Goal: Information Seeking & Learning: Find specific page/section

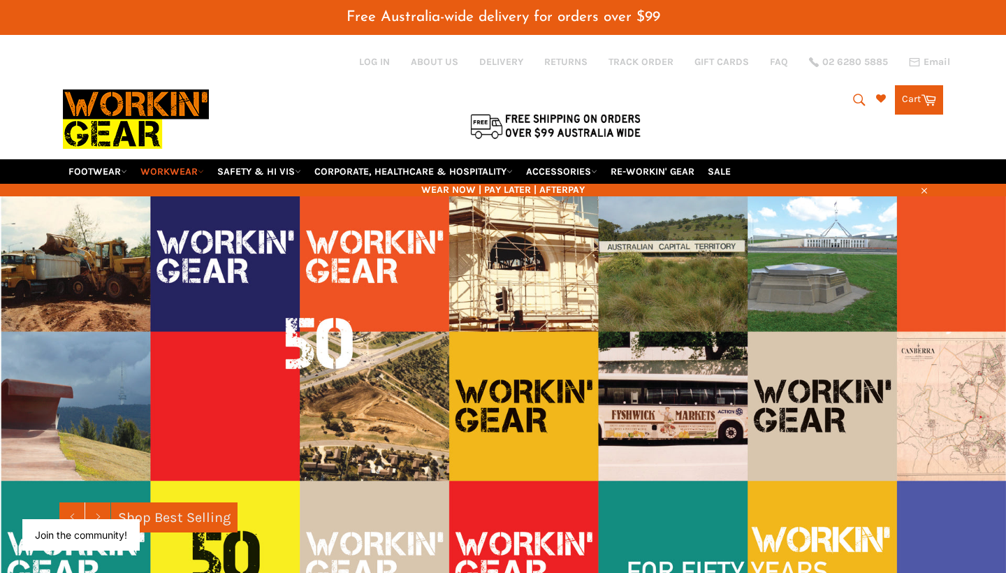
click at [208, 159] on link "WORKWEAR" at bounding box center [172, 171] width 75 height 24
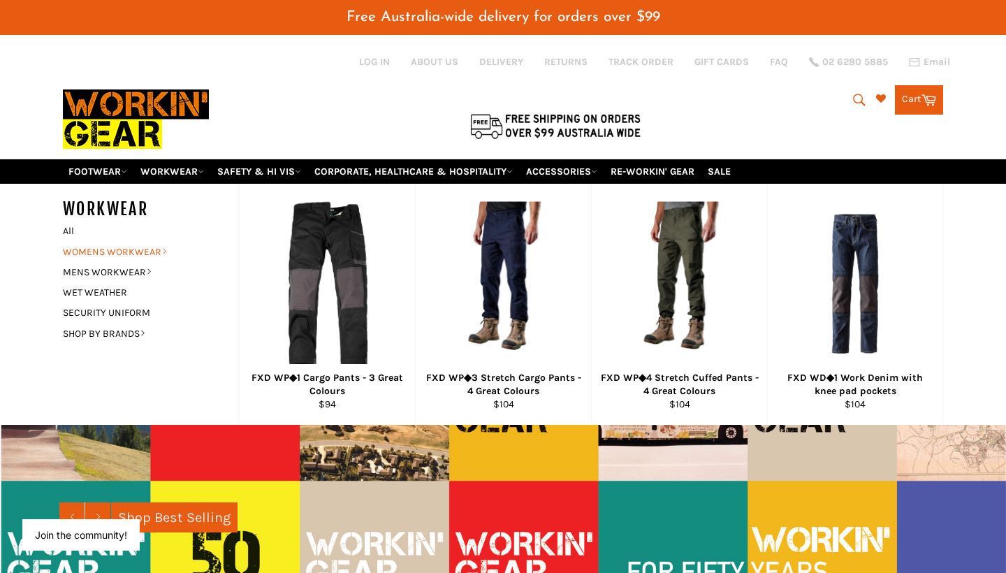
click at [143, 242] on link "WOMENS WORKWEAR" at bounding box center [140, 252] width 169 height 20
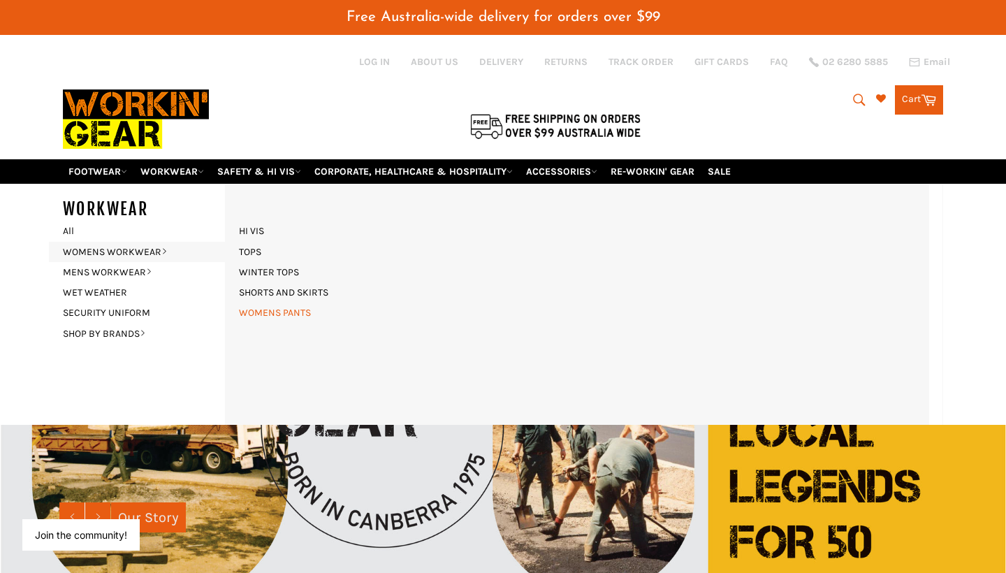
click at [281, 303] on link "WOMENS PANTS" at bounding box center [275, 313] width 86 height 20
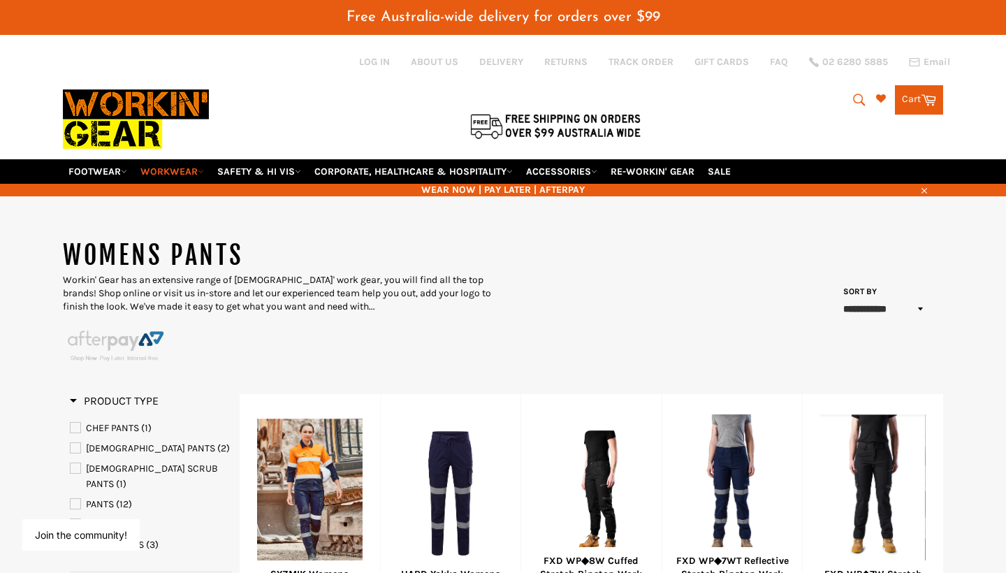
click at [168, 159] on link "WORKWEAR" at bounding box center [172, 171] width 75 height 24
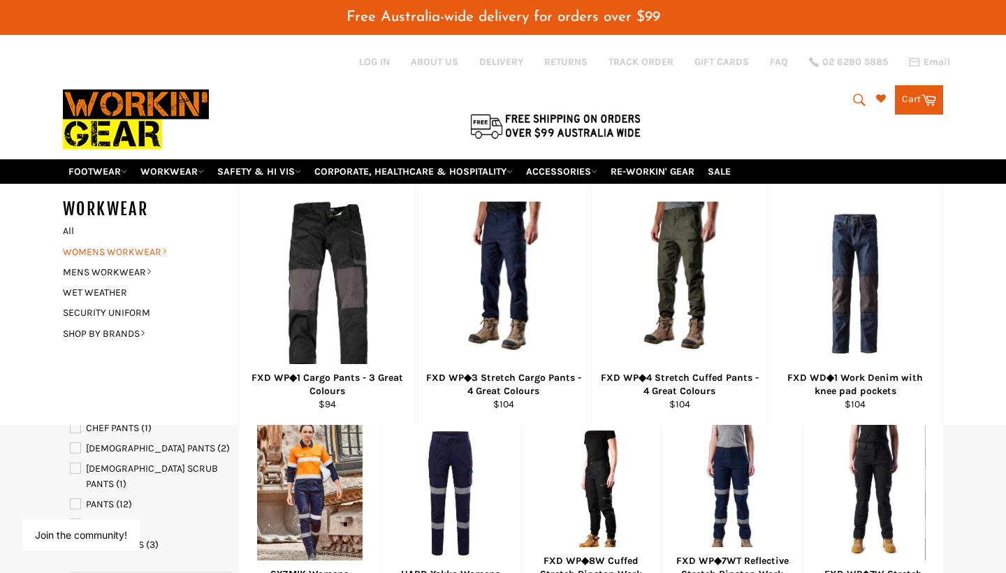
click at [164, 242] on link "WOMENS WORKWEAR" at bounding box center [140, 252] width 169 height 20
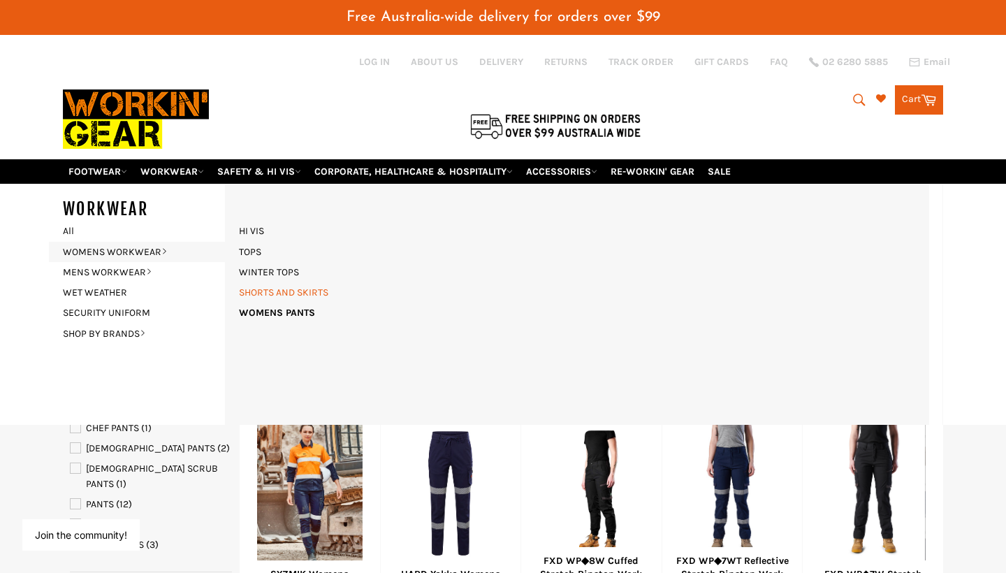
click at [289, 282] on link "SHORTS AND SKIRTS" at bounding box center [283, 292] width 103 height 20
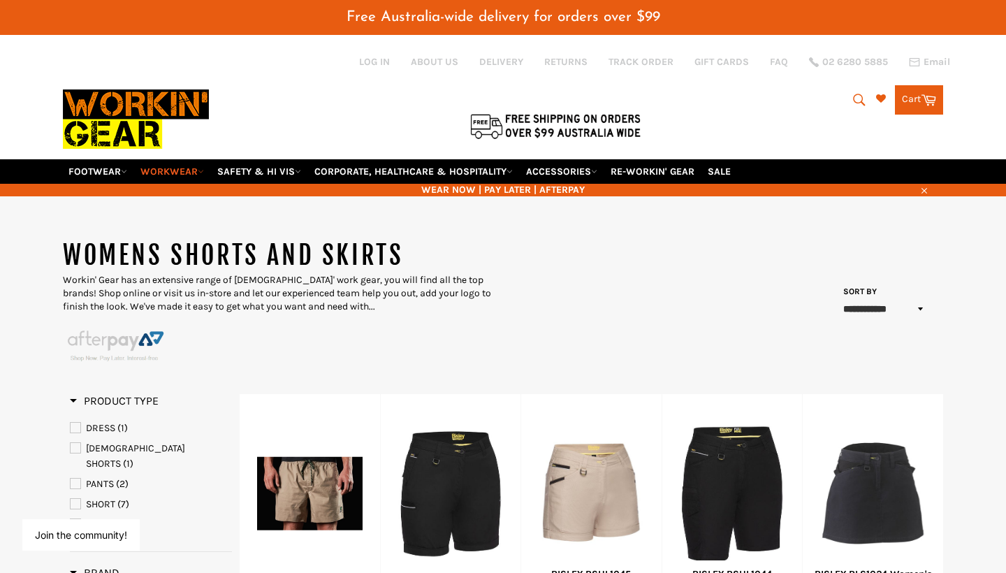
click at [196, 159] on link "WORKWEAR" at bounding box center [172, 171] width 75 height 24
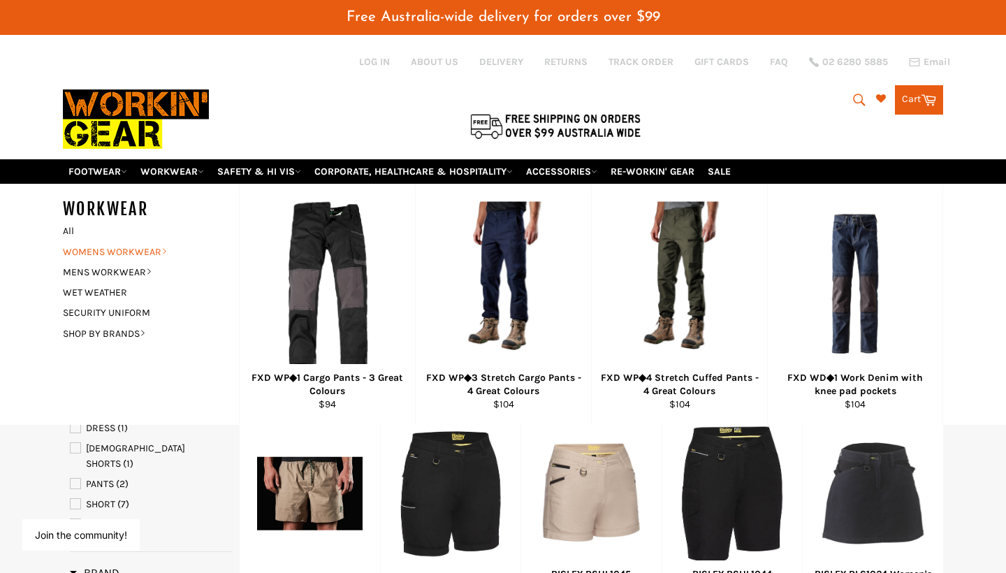
click at [137, 242] on link "WOMENS WORKWEAR" at bounding box center [140, 252] width 169 height 20
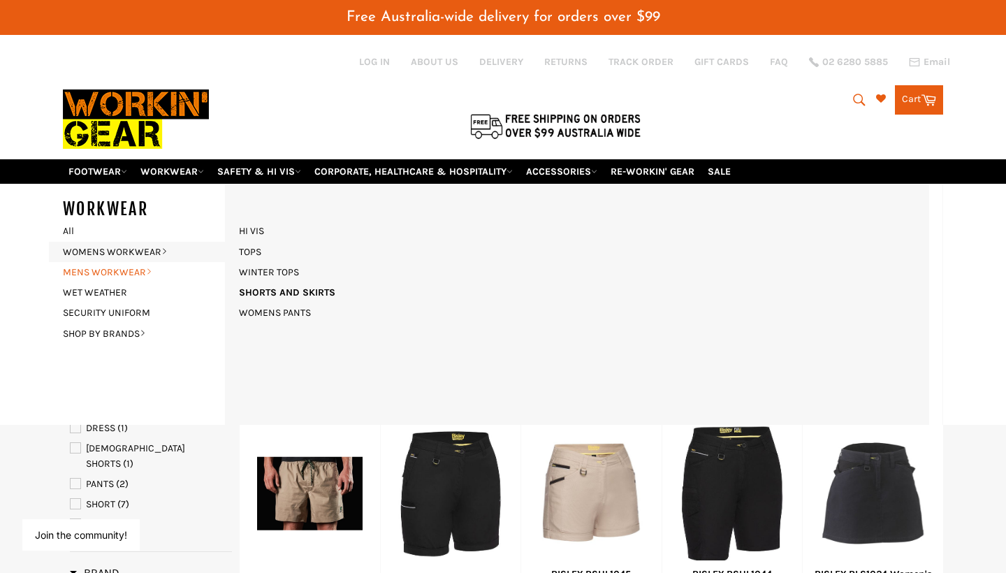
click at [138, 262] on link "MENS WORKWEAR" at bounding box center [140, 272] width 169 height 20
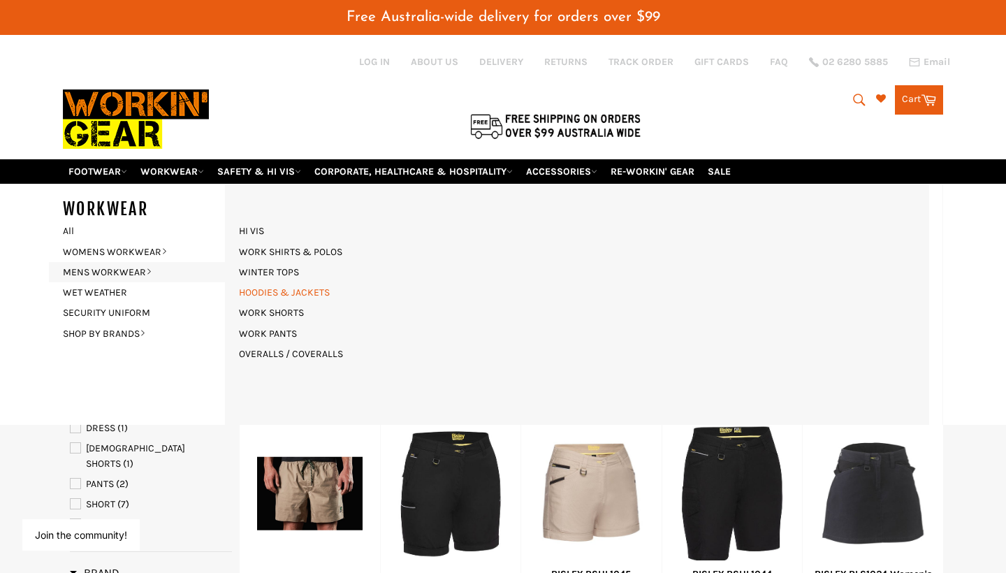
click at [280, 282] on link "HOODIES & JACKETS" at bounding box center [284, 292] width 105 height 20
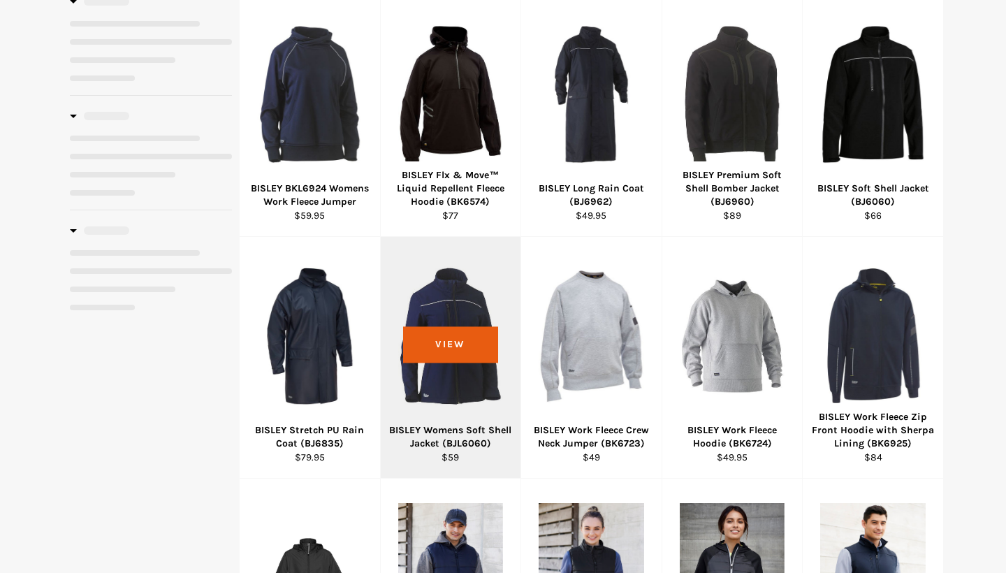
select select "**********"
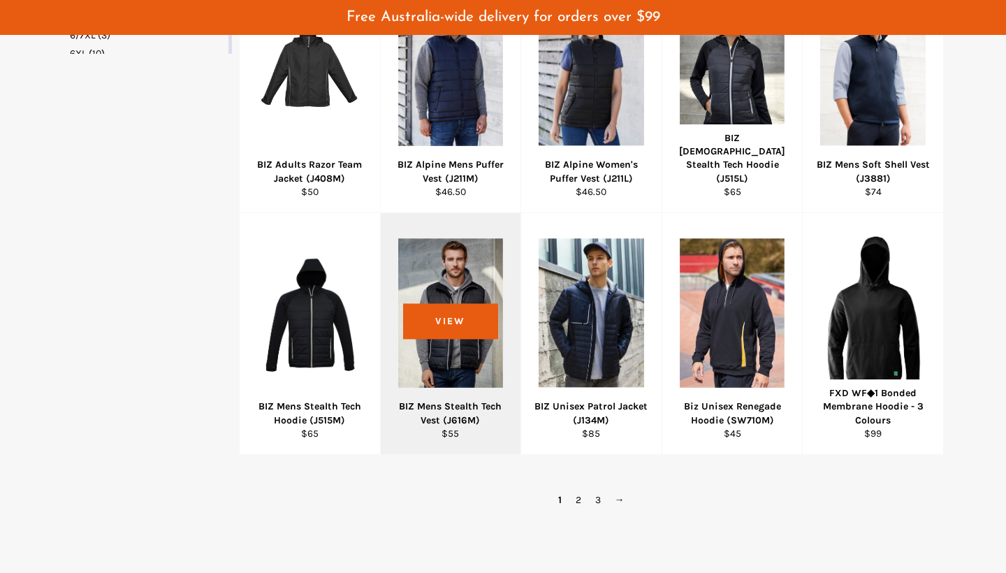
scroll to position [804, 0]
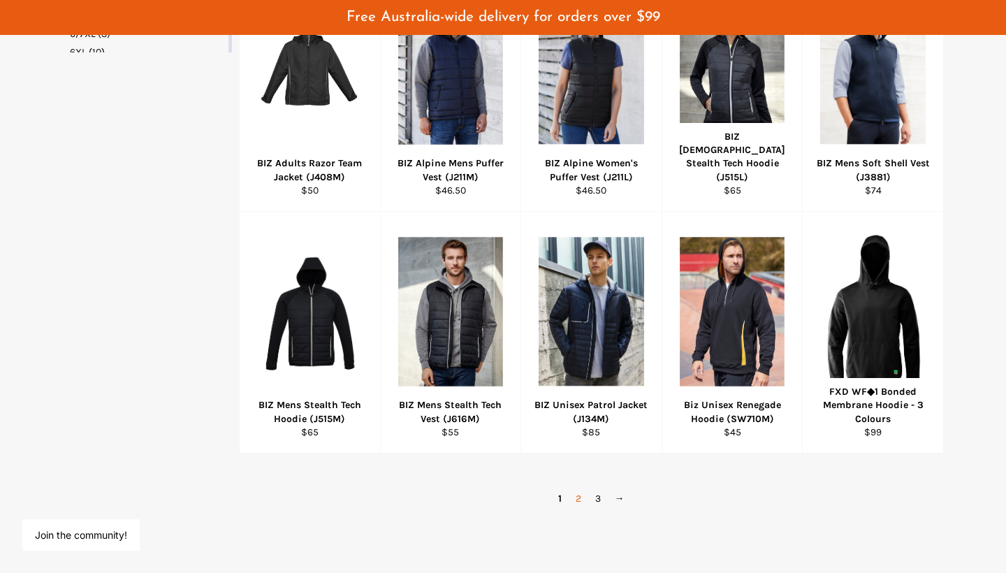
click at [577, 488] on link "2" at bounding box center [579, 498] width 20 height 20
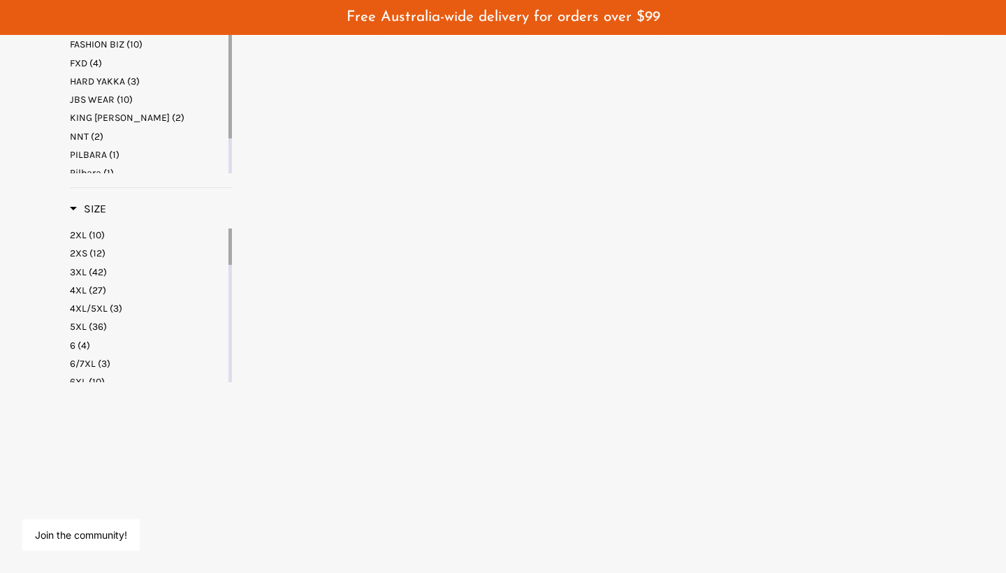
select select "**********"
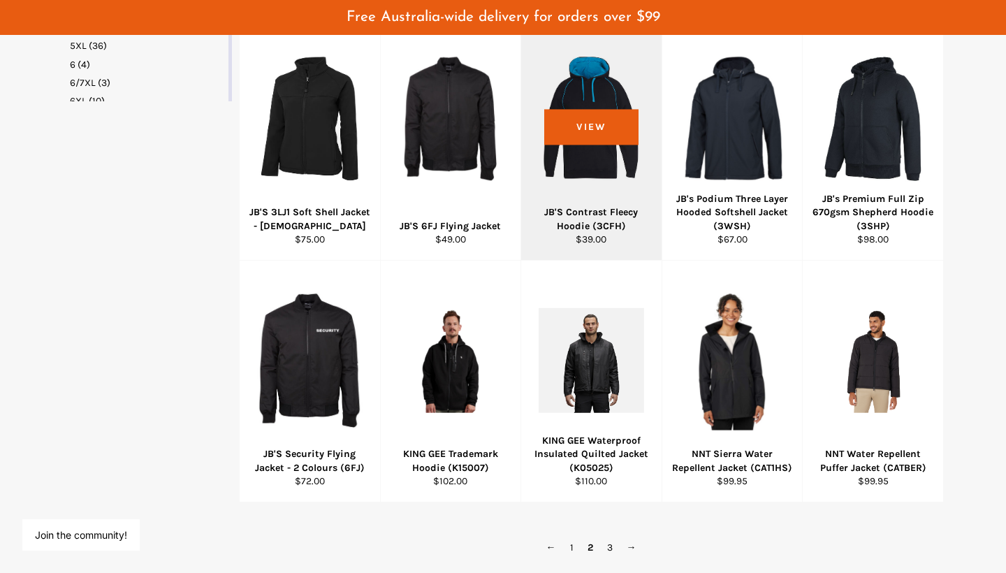
scroll to position [755, 0]
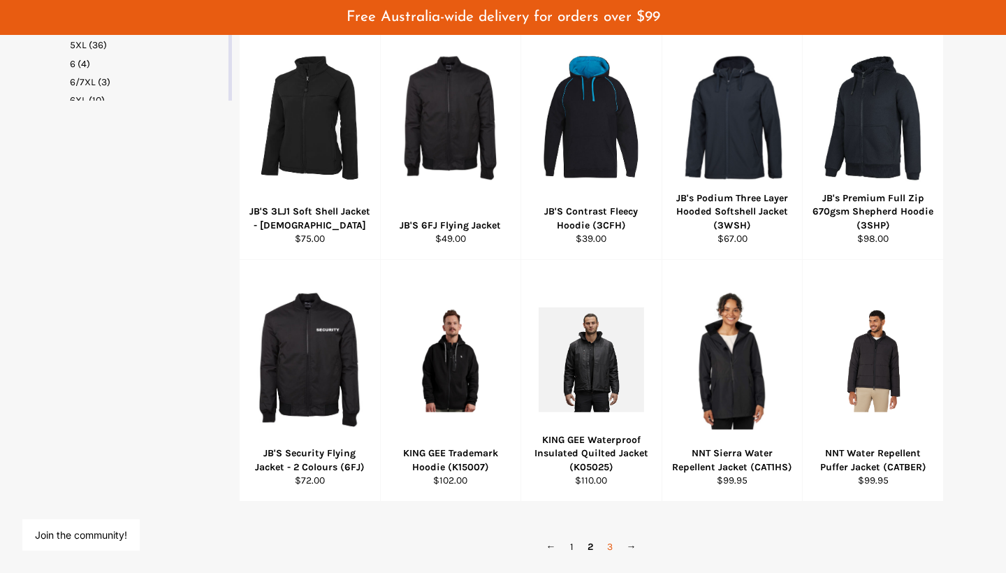
click at [609, 537] on link "3" at bounding box center [610, 547] width 20 height 20
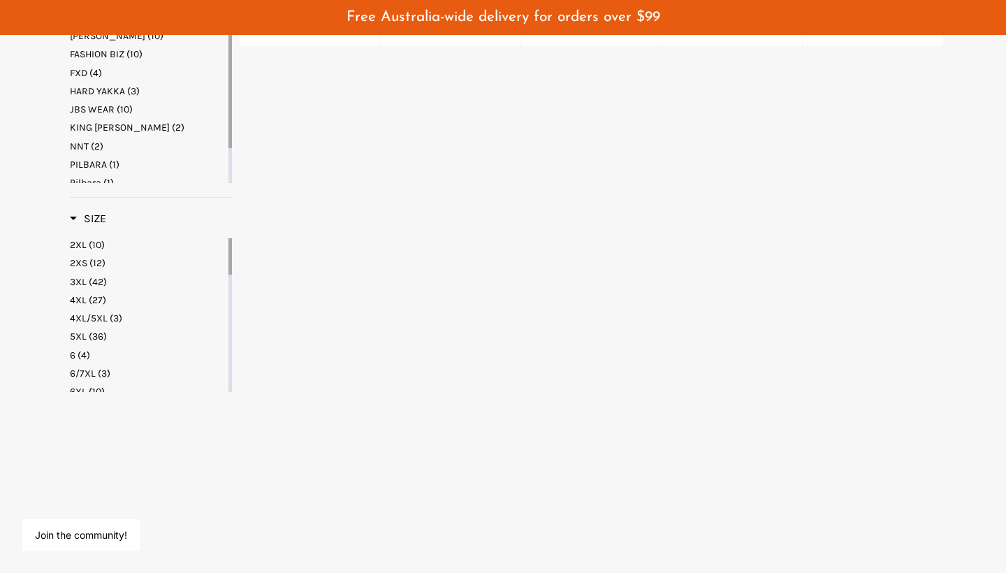
select select "**********"
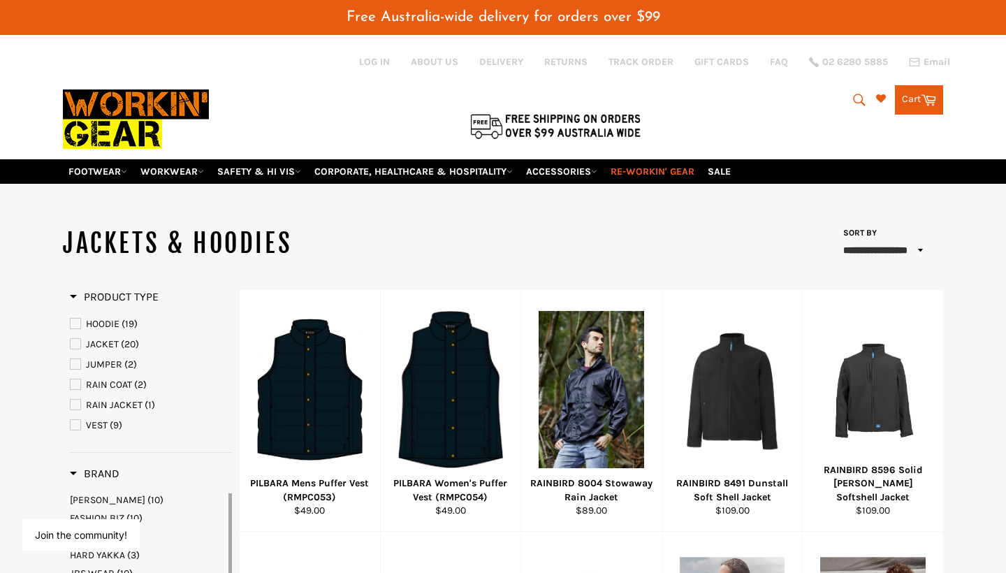
click at [694, 159] on link "RE-WORKIN' GEAR" at bounding box center [652, 171] width 95 height 24
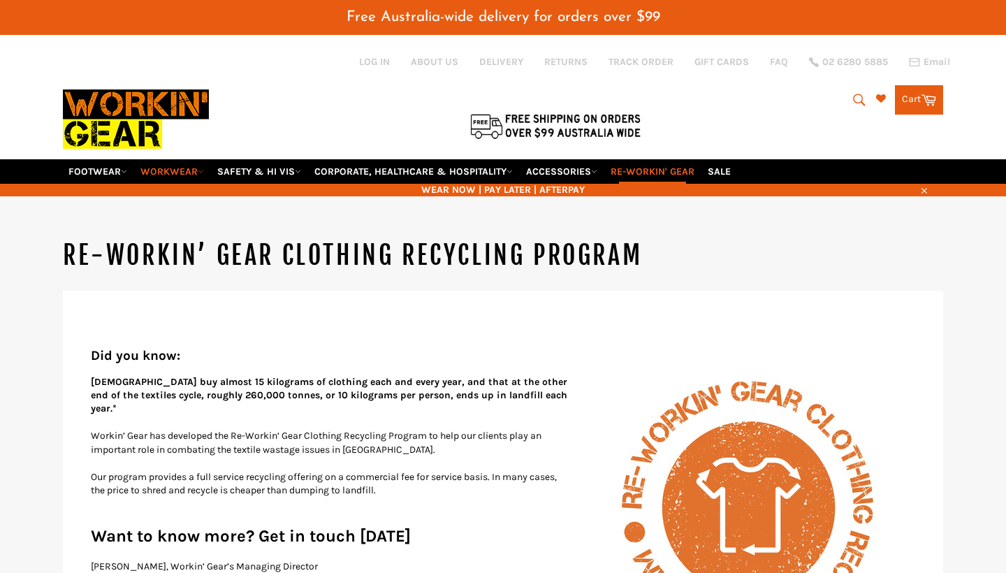
click at [204, 168] on icon at bounding box center [201, 171] width 6 height 6
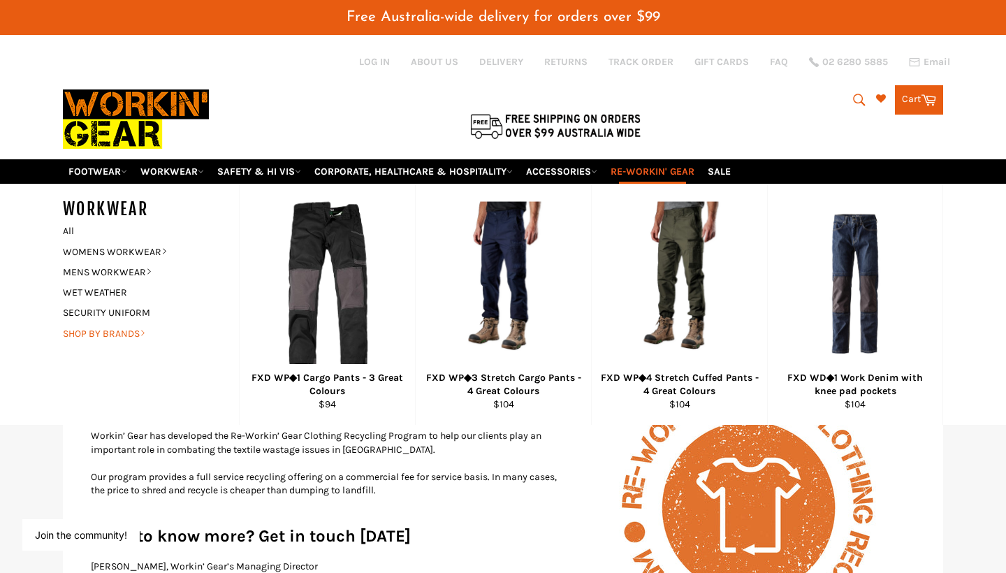
click at [122, 324] on link "SHOP BY BRANDS" at bounding box center [140, 334] width 169 height 20
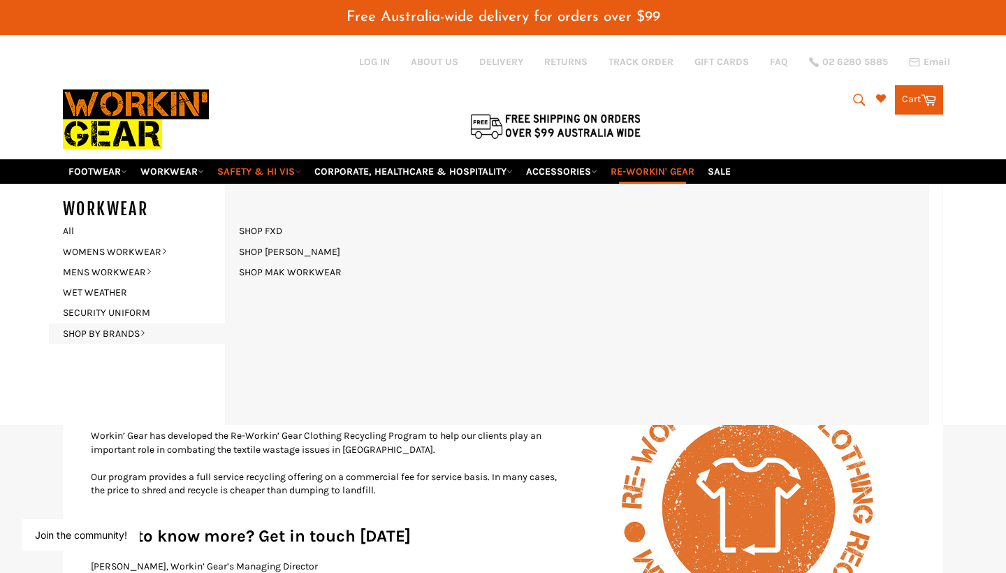
click at [279, 159] on link "SAFETY & HI VIS" at bounding box center [259, 171] width 95 height 24
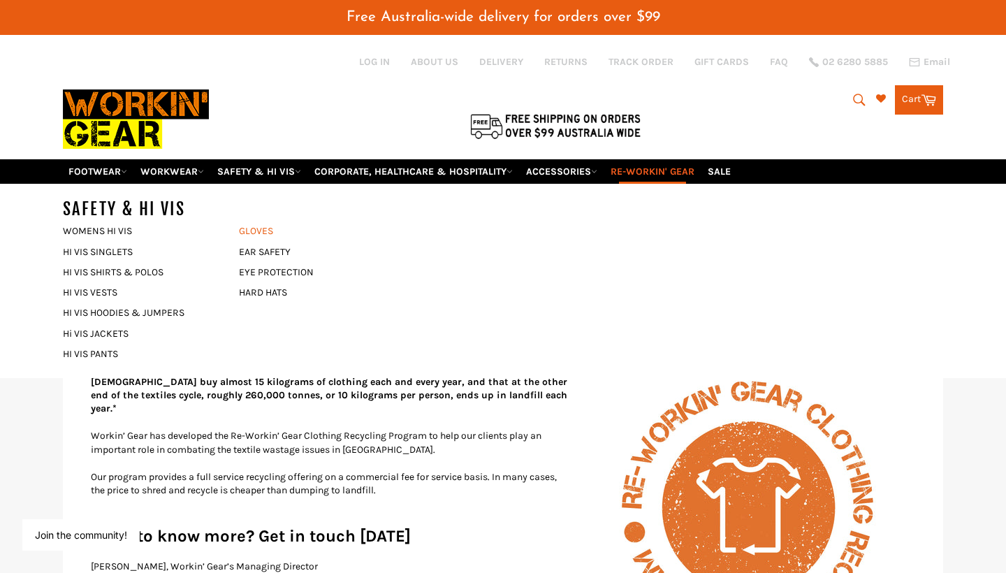
click at [259, 221] on link "GLOVES" at bounding box center [316, 231] width 169 height 20
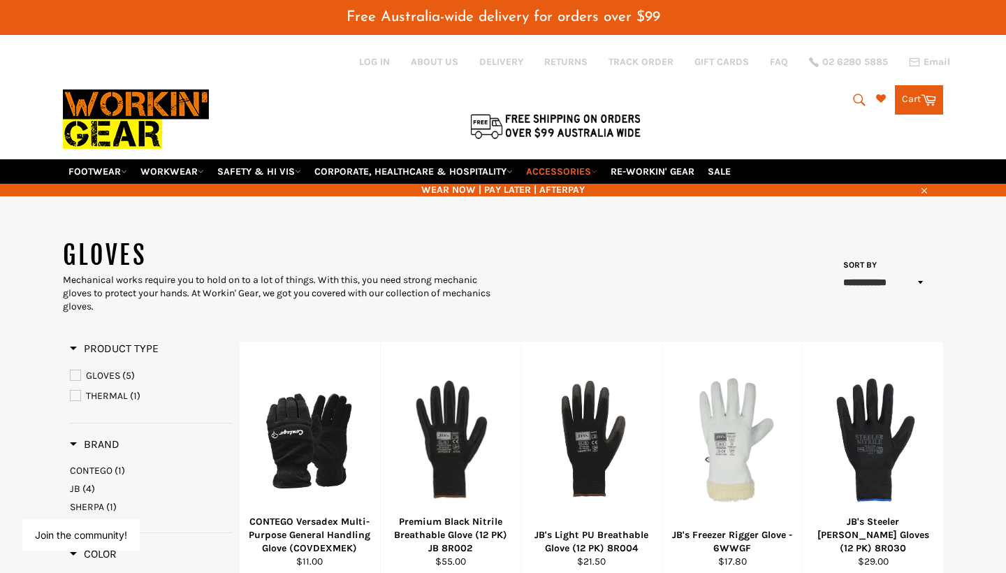
click at [543, 159] on link "ACCESSORIES" at bounding box center [562, 171] width 82 height 24
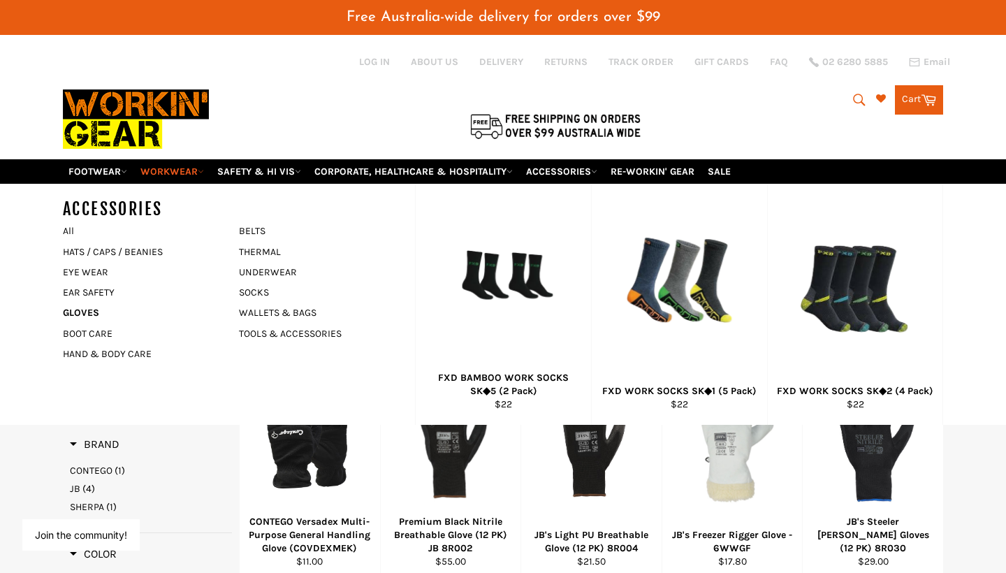
click at [199, 159] on link "WORKWEAR" at bounding box center [172, 171] width 75 height 24
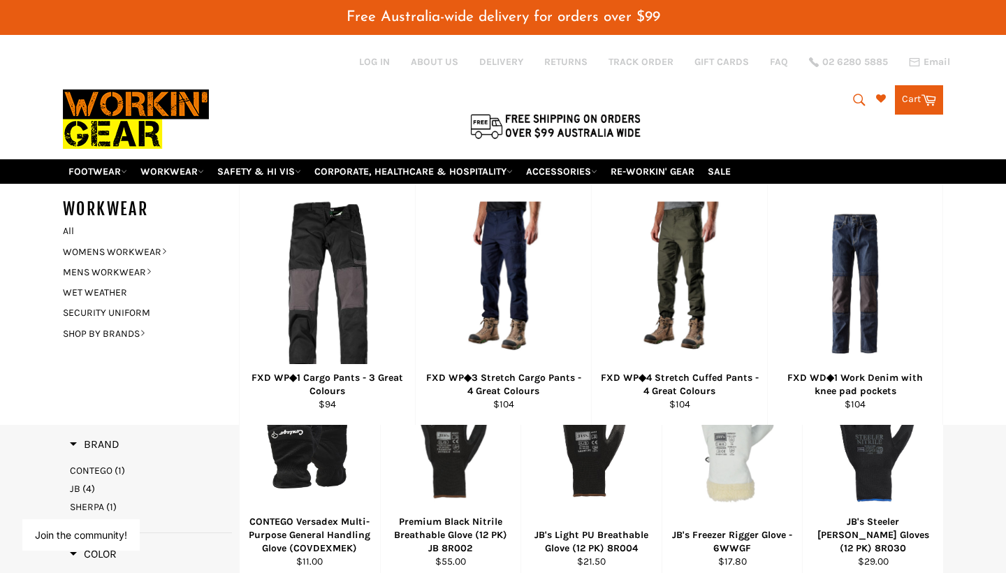
click at [856, 92] on icon "submit" at bounding box center [859, 99] width 15 height 15
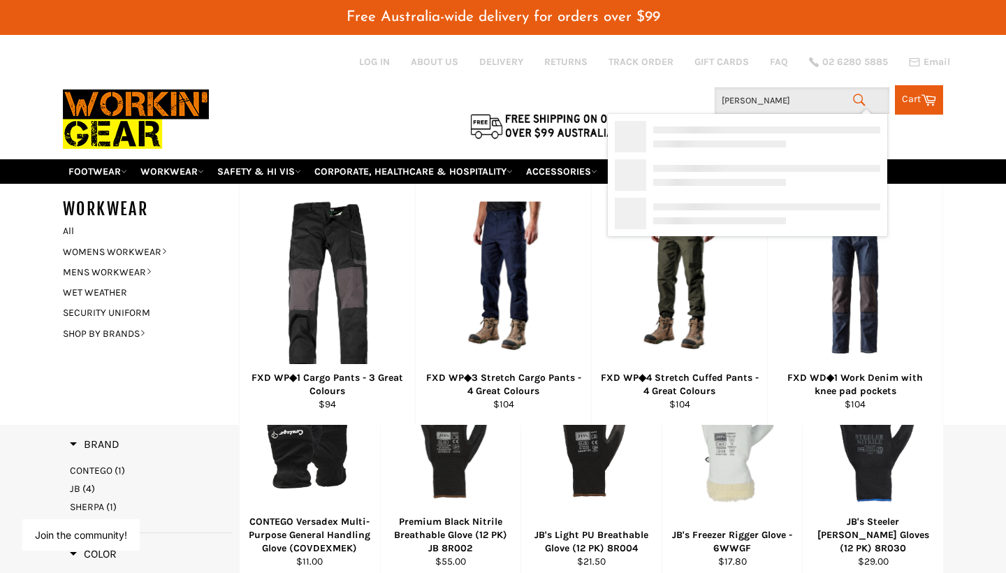
type input "carhartt"
